Goal: Transaction & Acquisition: Purchase product/service

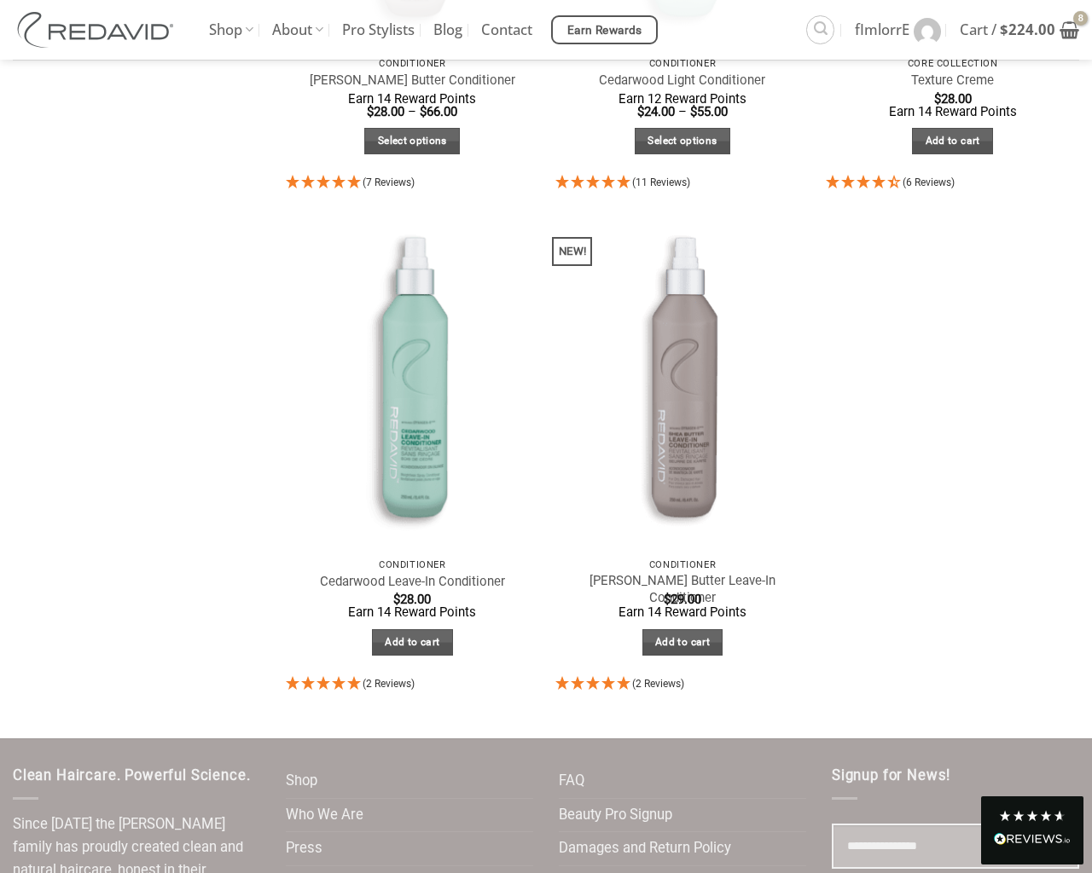
scroll to position [990, 0]
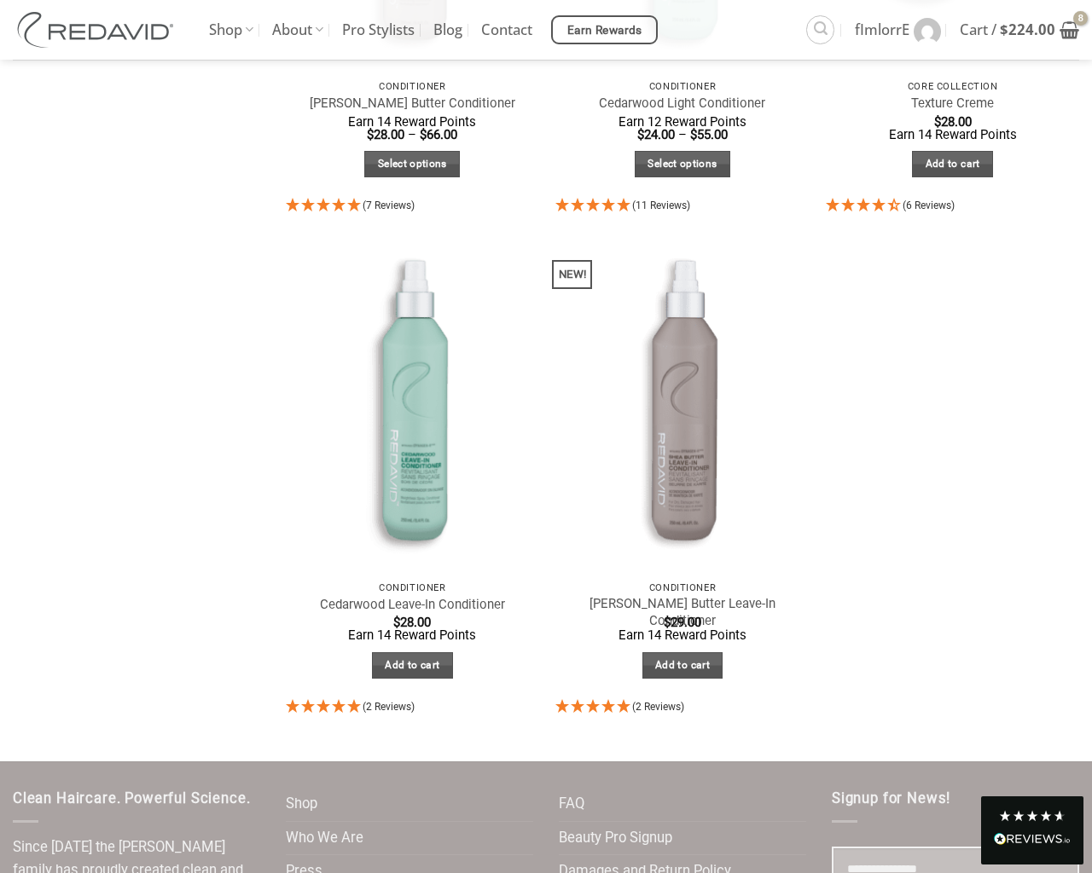
select select "**********"
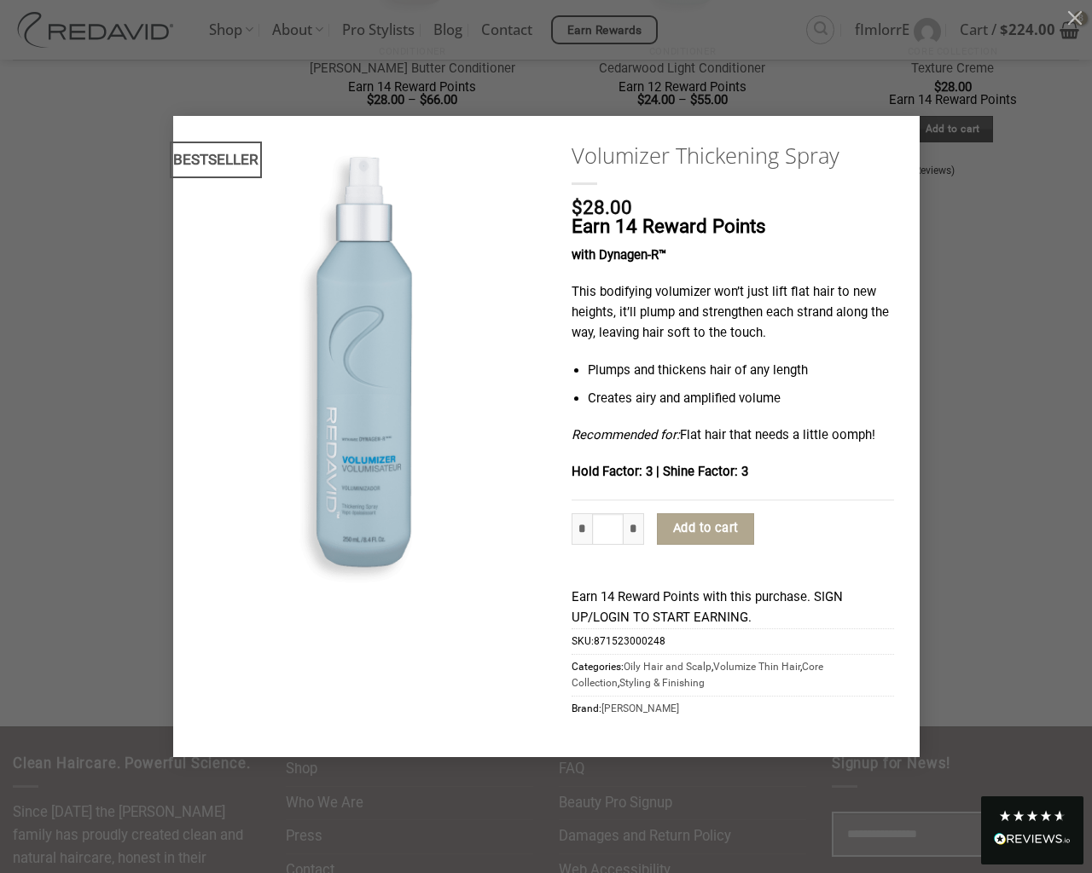
type input "*"
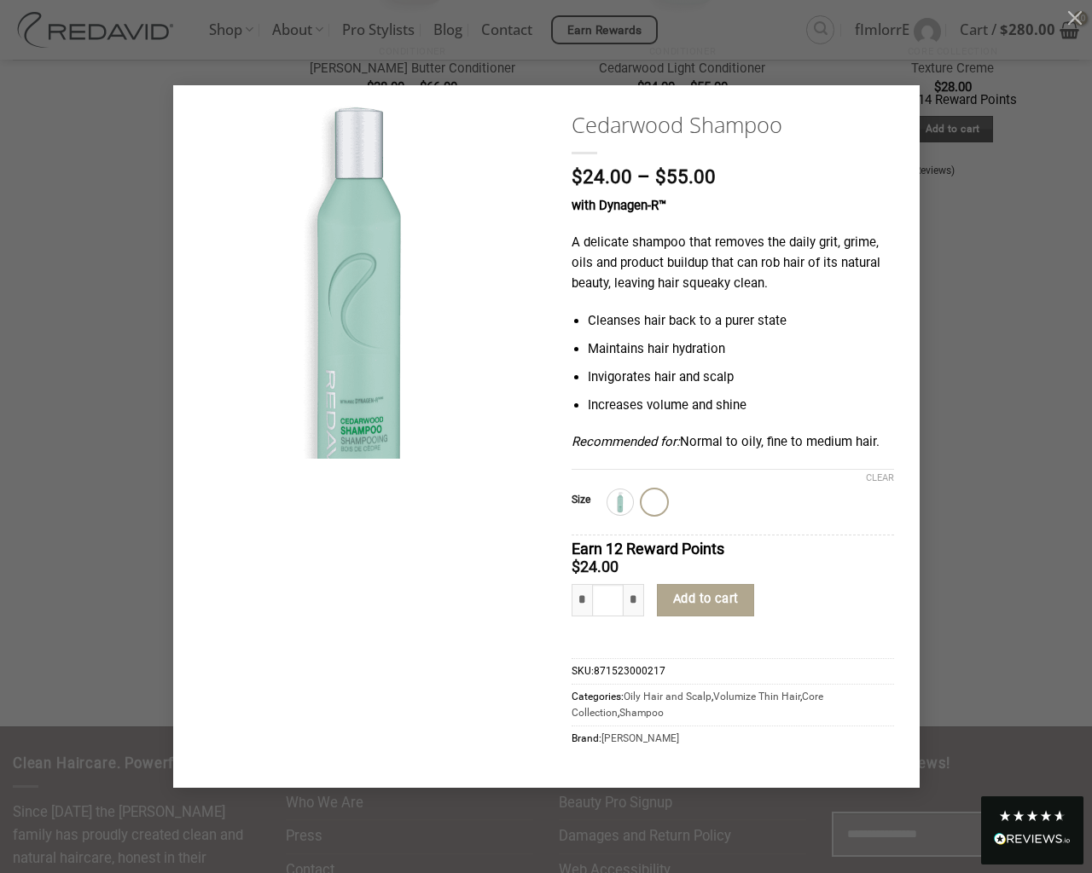
type input "*"
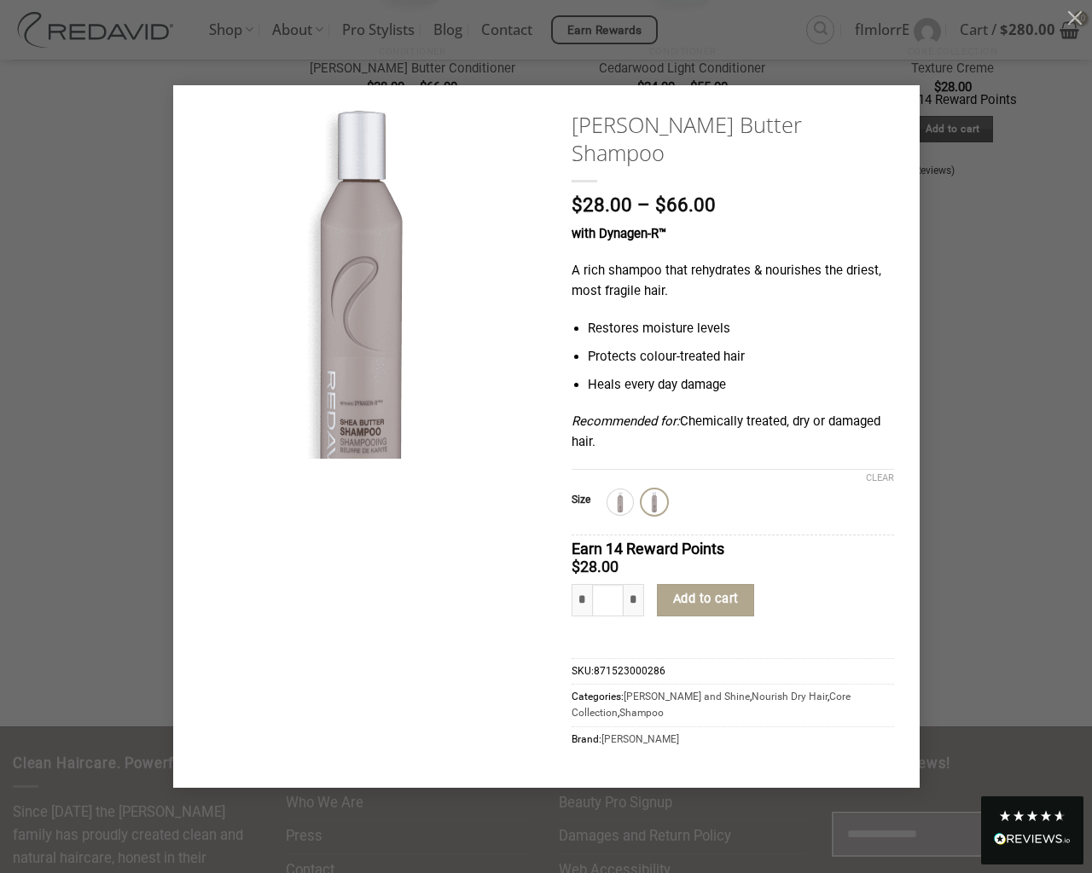
type input "*"
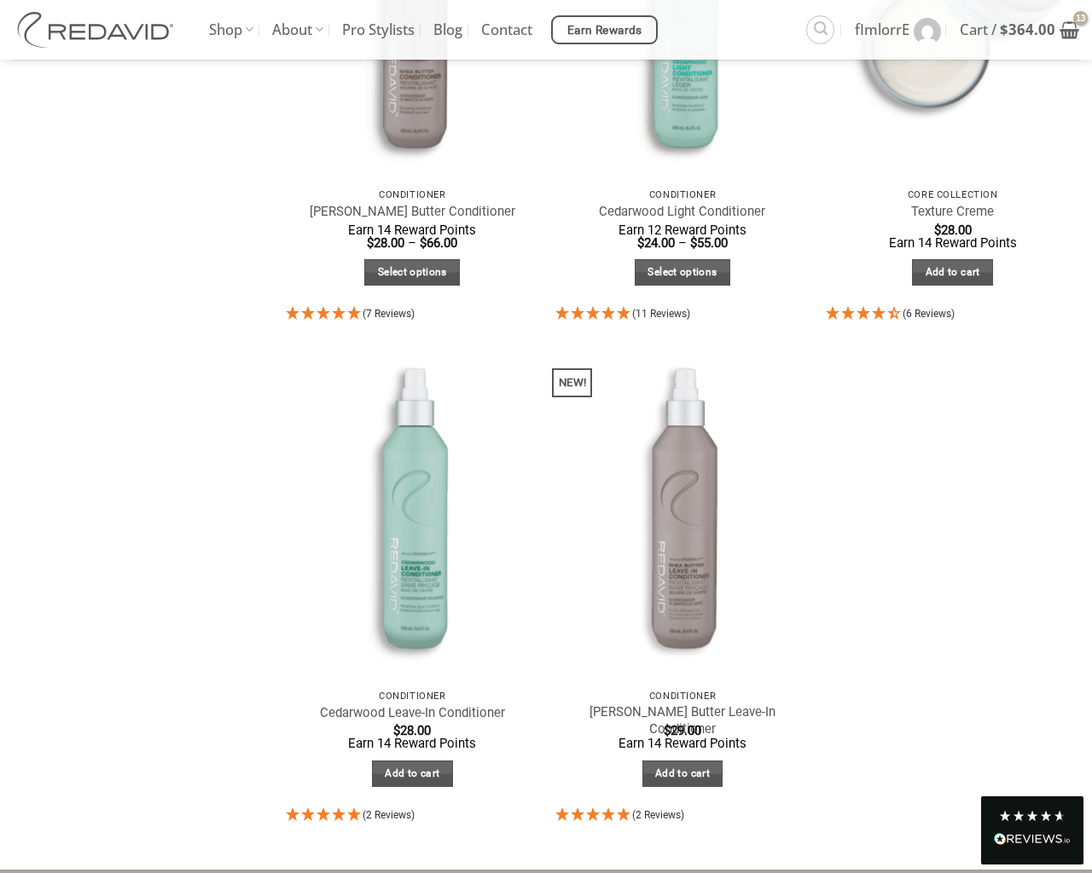
scroll to position [1041, 0]
